Goal: Complete application form

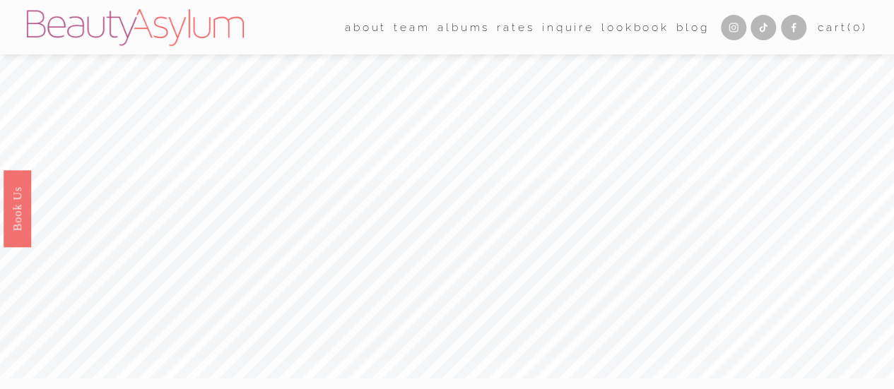
click at [620, 22] on link "Lookbook" at bounding box center [635, 27] width 68 height 22
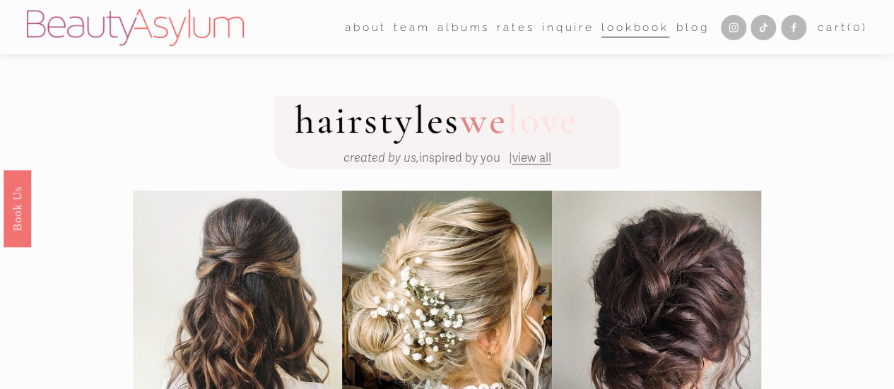
click at [505, 28] on link "Rates" at bounding box center [515, 27] width 37 height 22
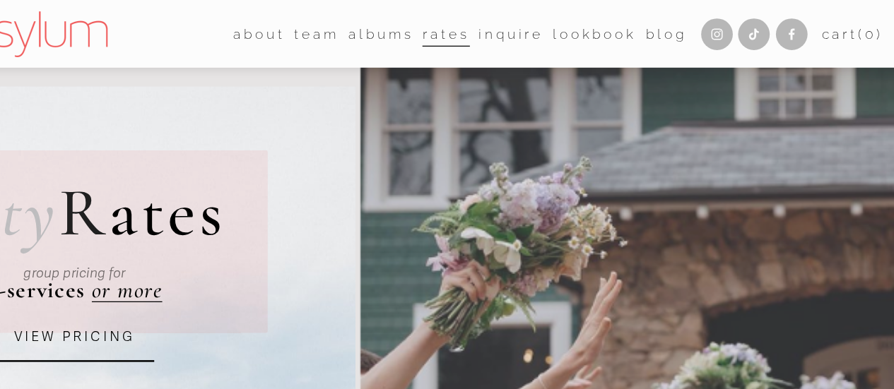
click at [557, 25] on link "Inquire" at bounding box center [568, 27] width 52 height 22
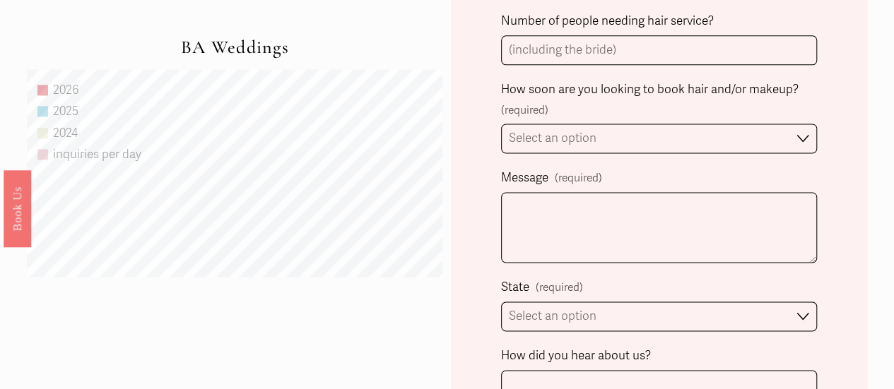
scroll to position [931, 0]
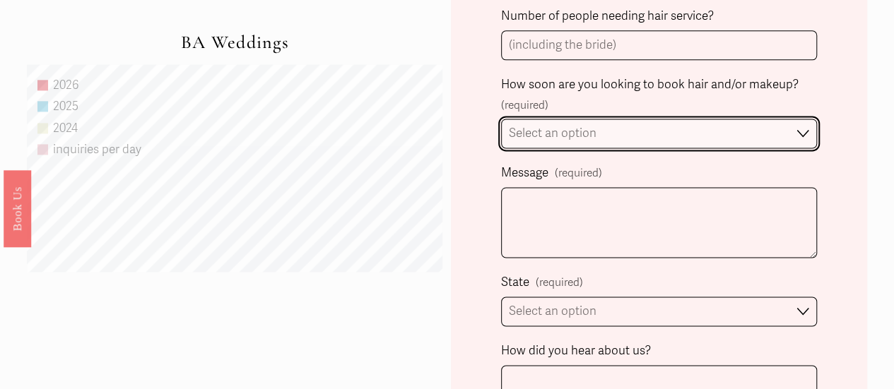
click at [805, 131] on select "Select an option Immediately 1-2 weeks I'm looking for information & not ready …" at bounding box center [659, 134] width 317 height 30
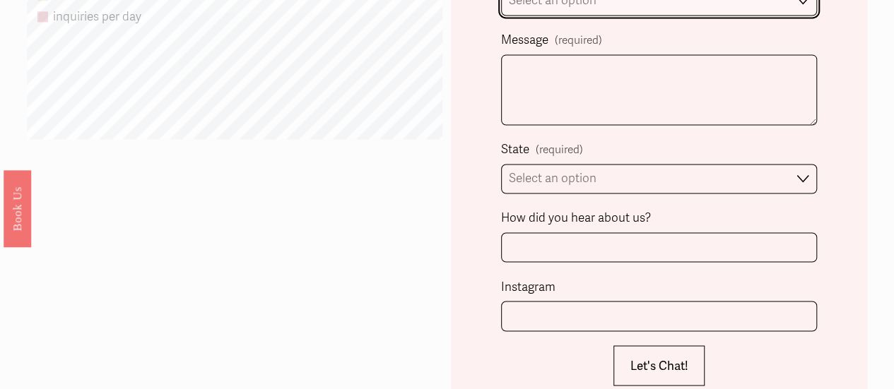
scroll to position [1076, 0]
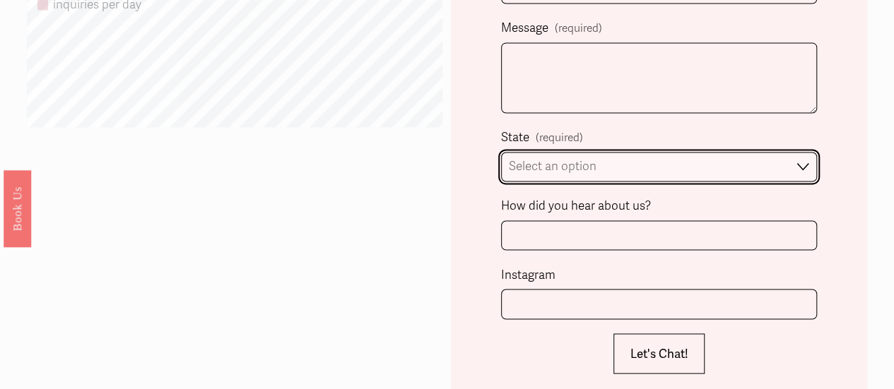
click at [808, 169] on select "Select an option Please Select One Atlanta, GA Charlotte, NC Charleston, SC Des…" at bounding box center [659, 167] width 317 height 30
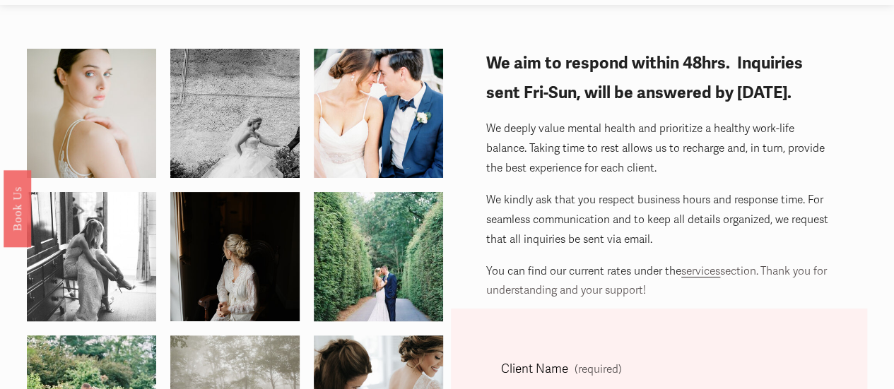
scroll to position [0, 0]
